Goal: Information Seeking & Learning: Learn about a topic

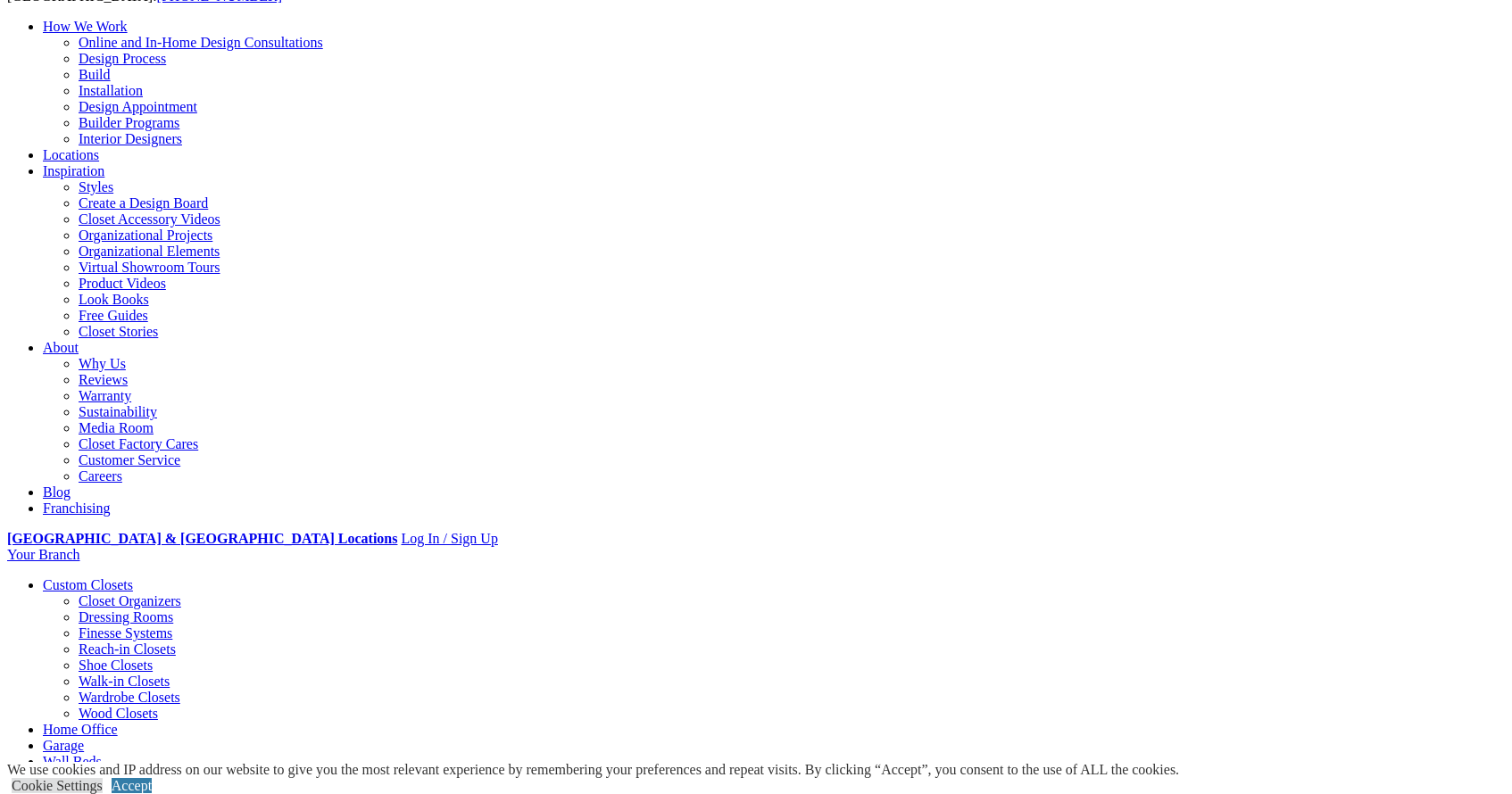
scroll to position [139, 0]
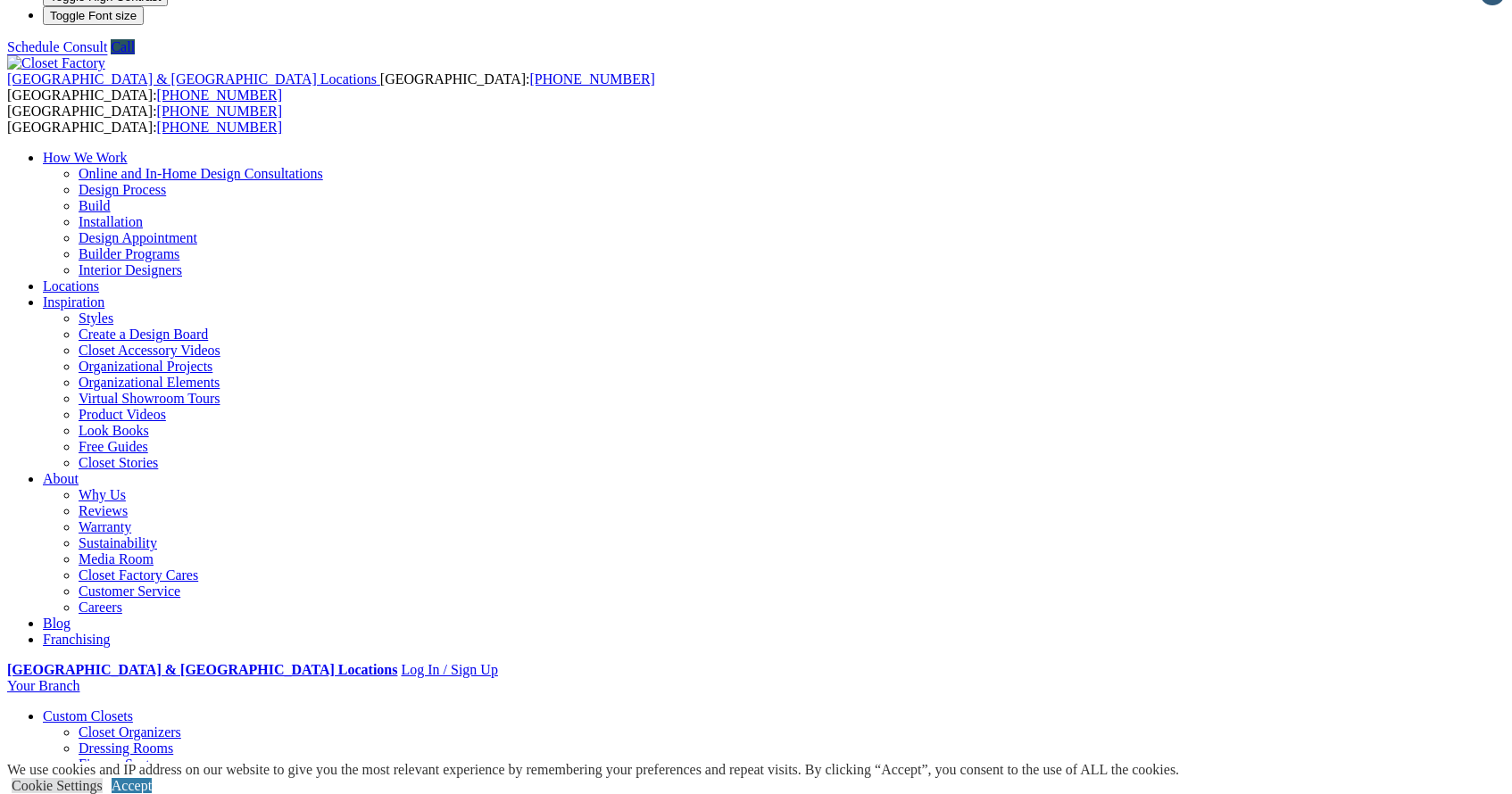
scroll to position [21, 0]
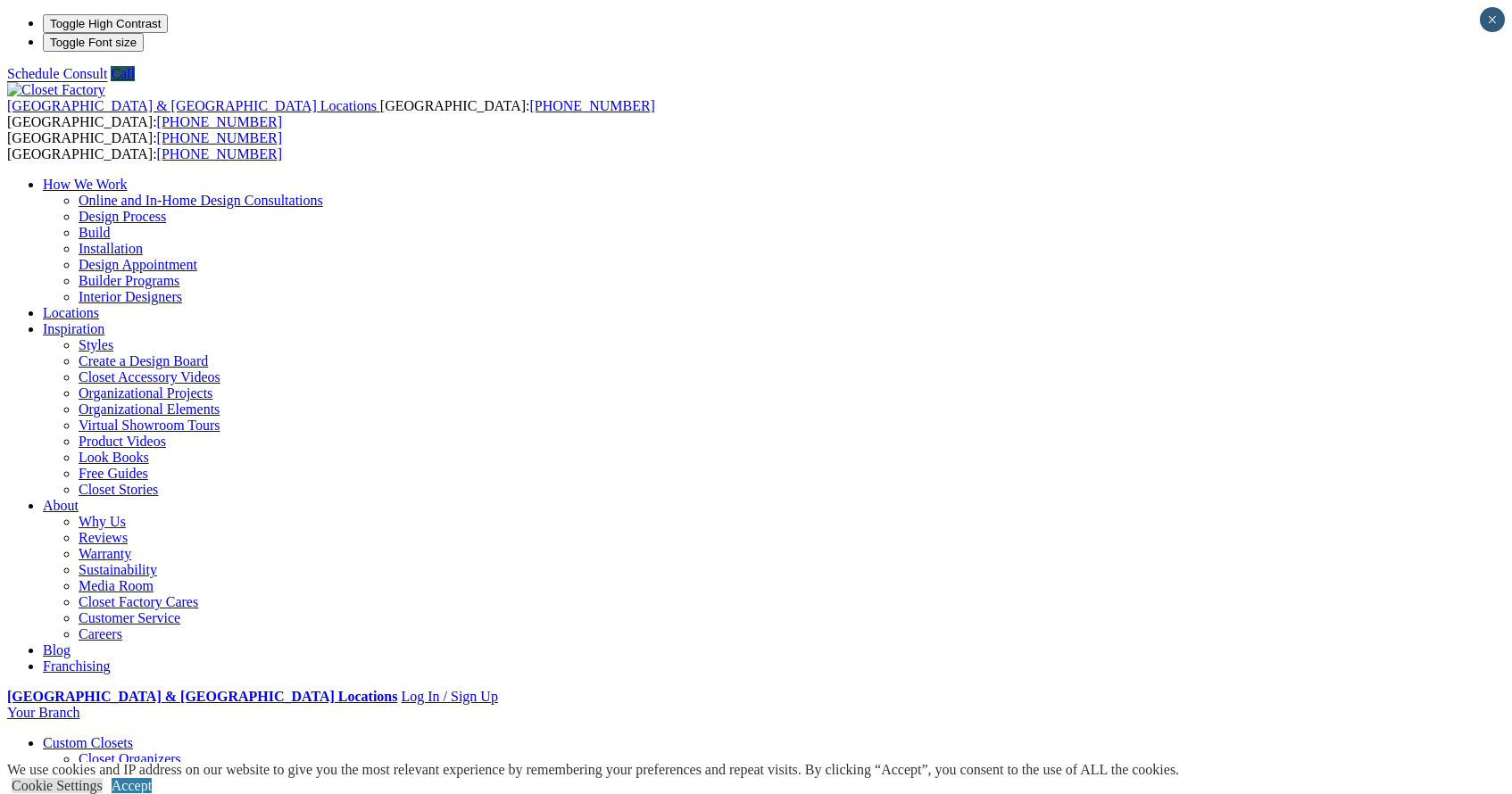
drag, startPoint x: 611, startPoint y: 466, endPoint x: 990, endPoint y: 494, distance: 380.0
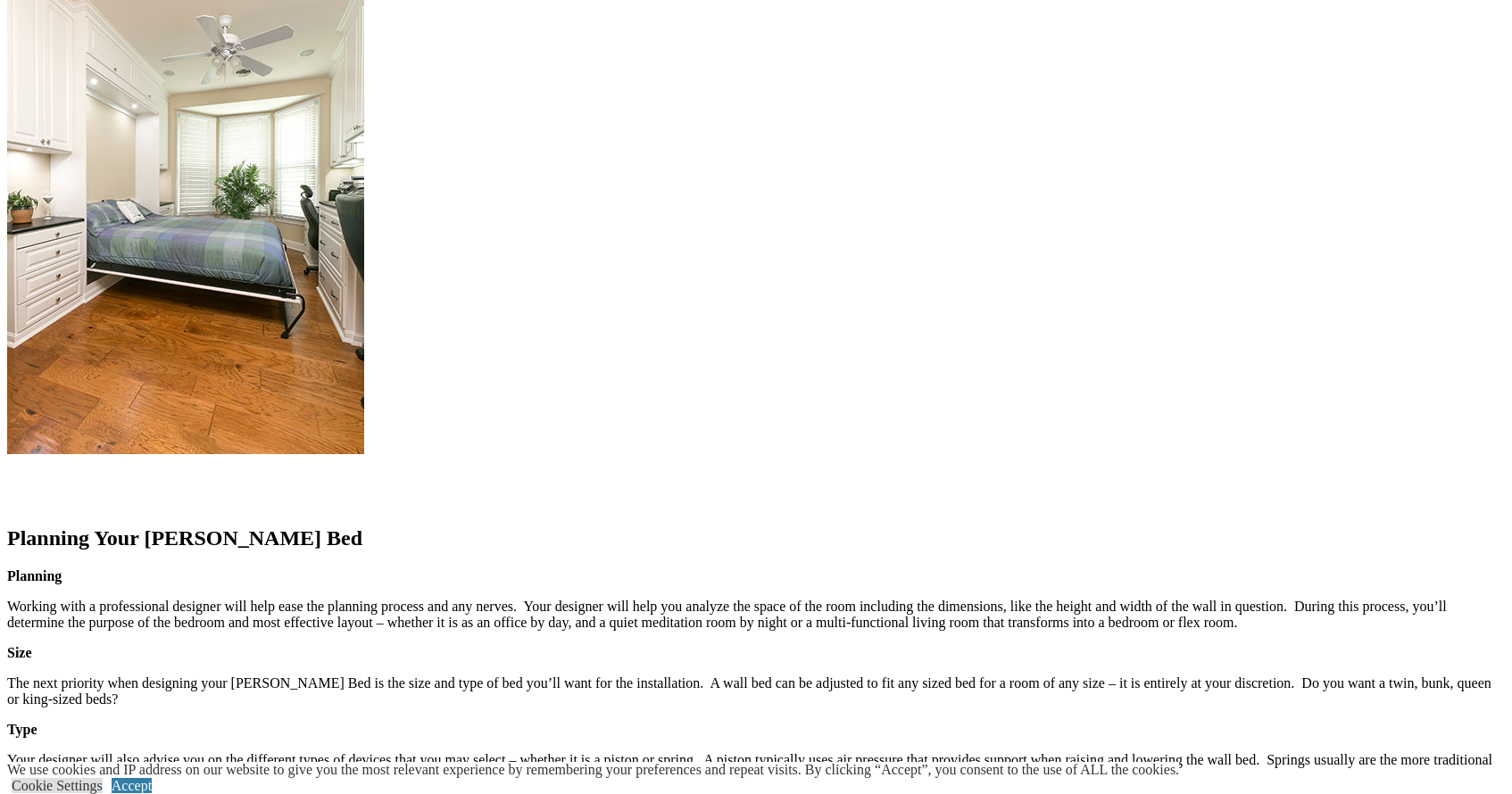
scroll to position [1915, 0]
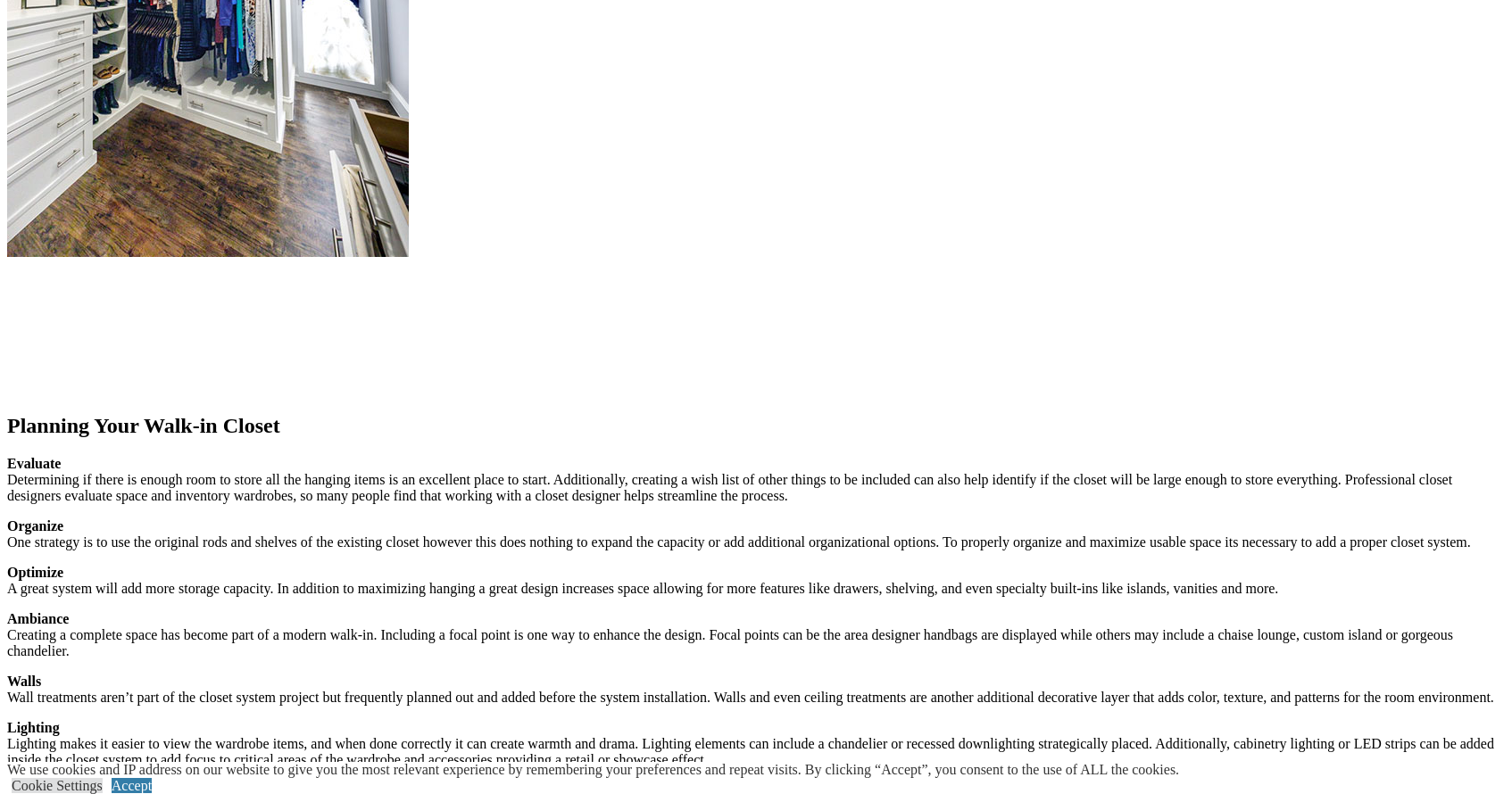
scroll to position [2036, 0]
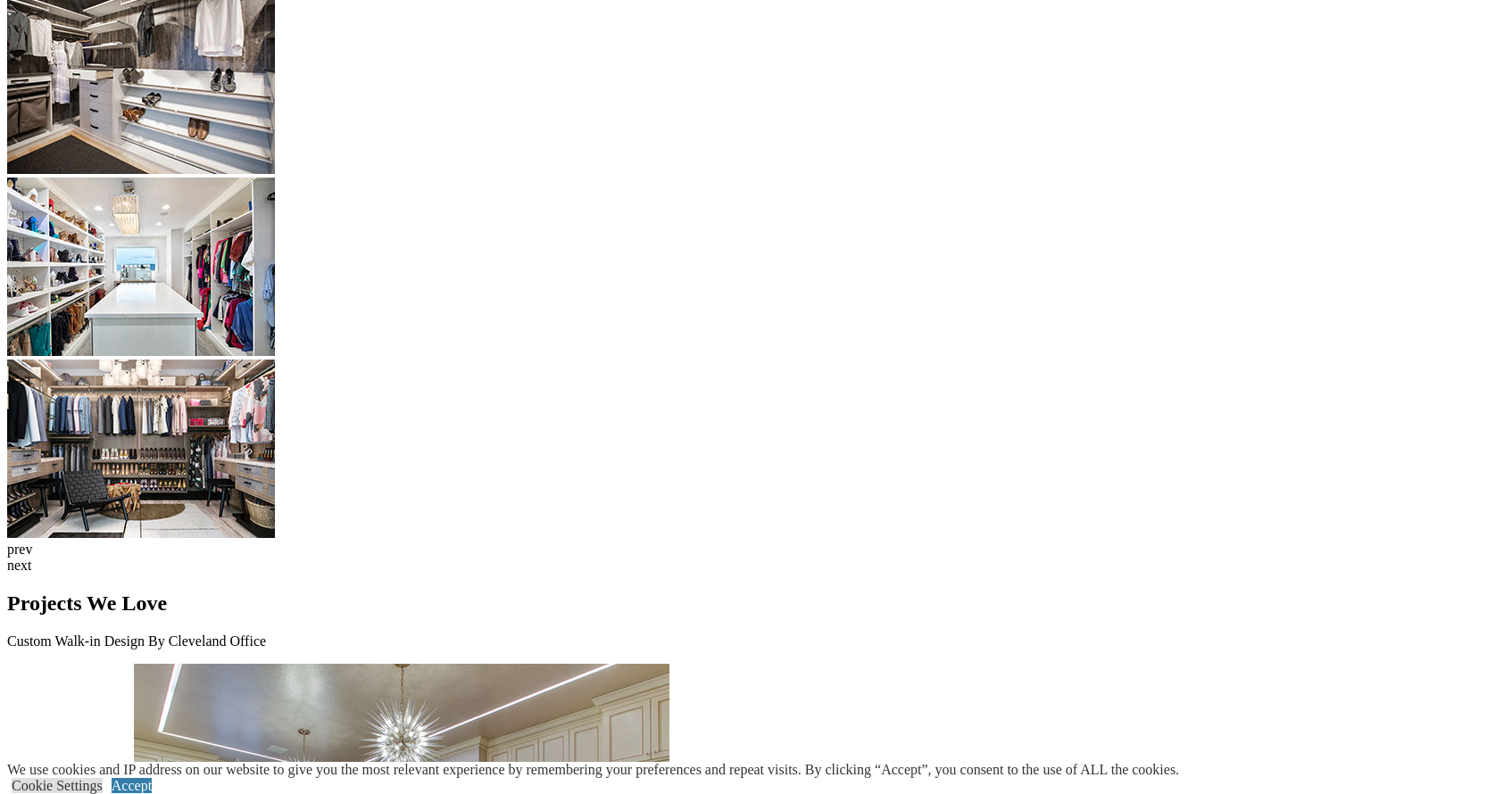
scroll to position [4117, 0]
